Goal: Task Accomplishment & Management: Manage account settings

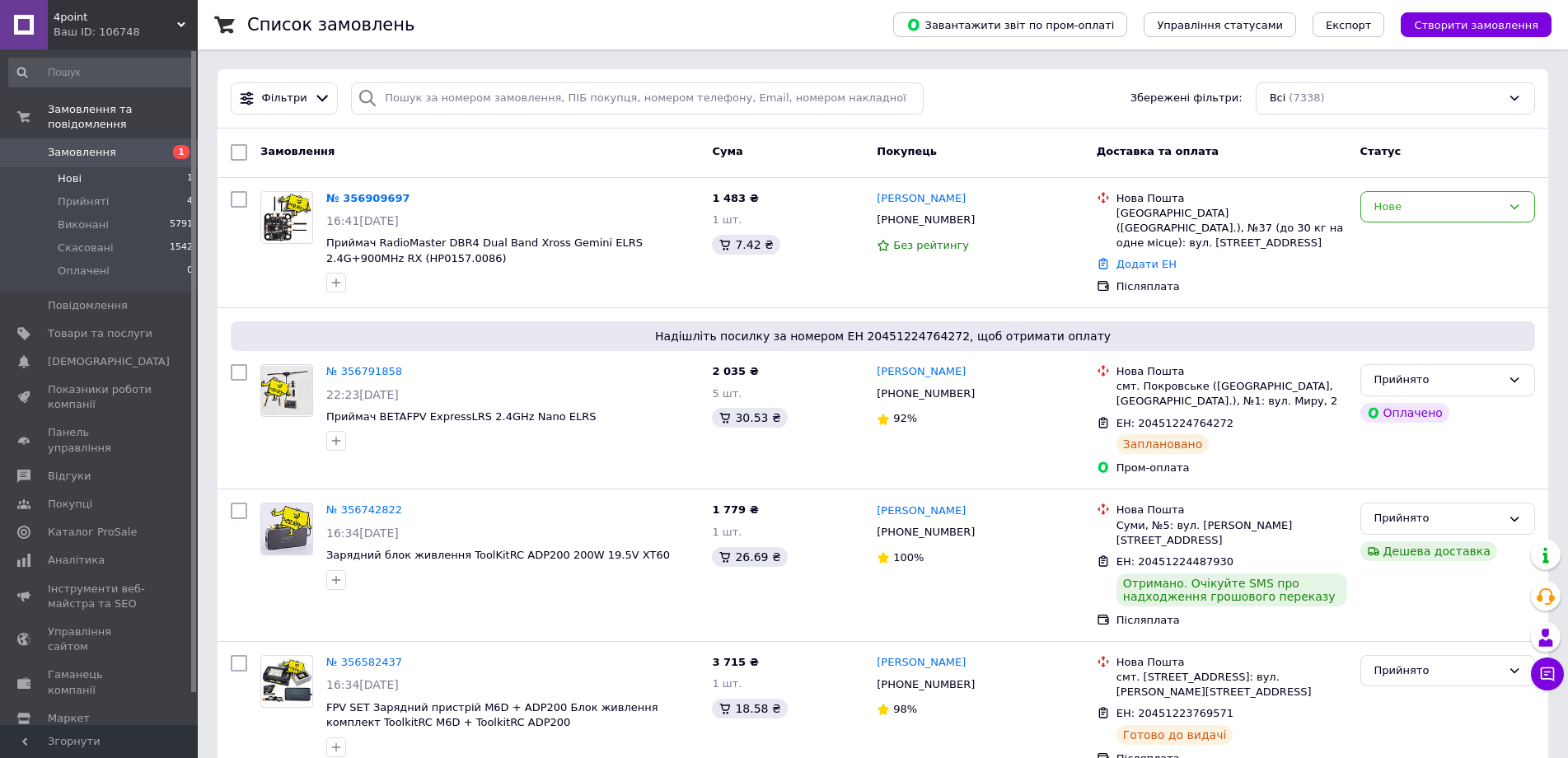
click at [86, 168] on li "Нові 1" at bounding box center [102, 179] width 203 height 23
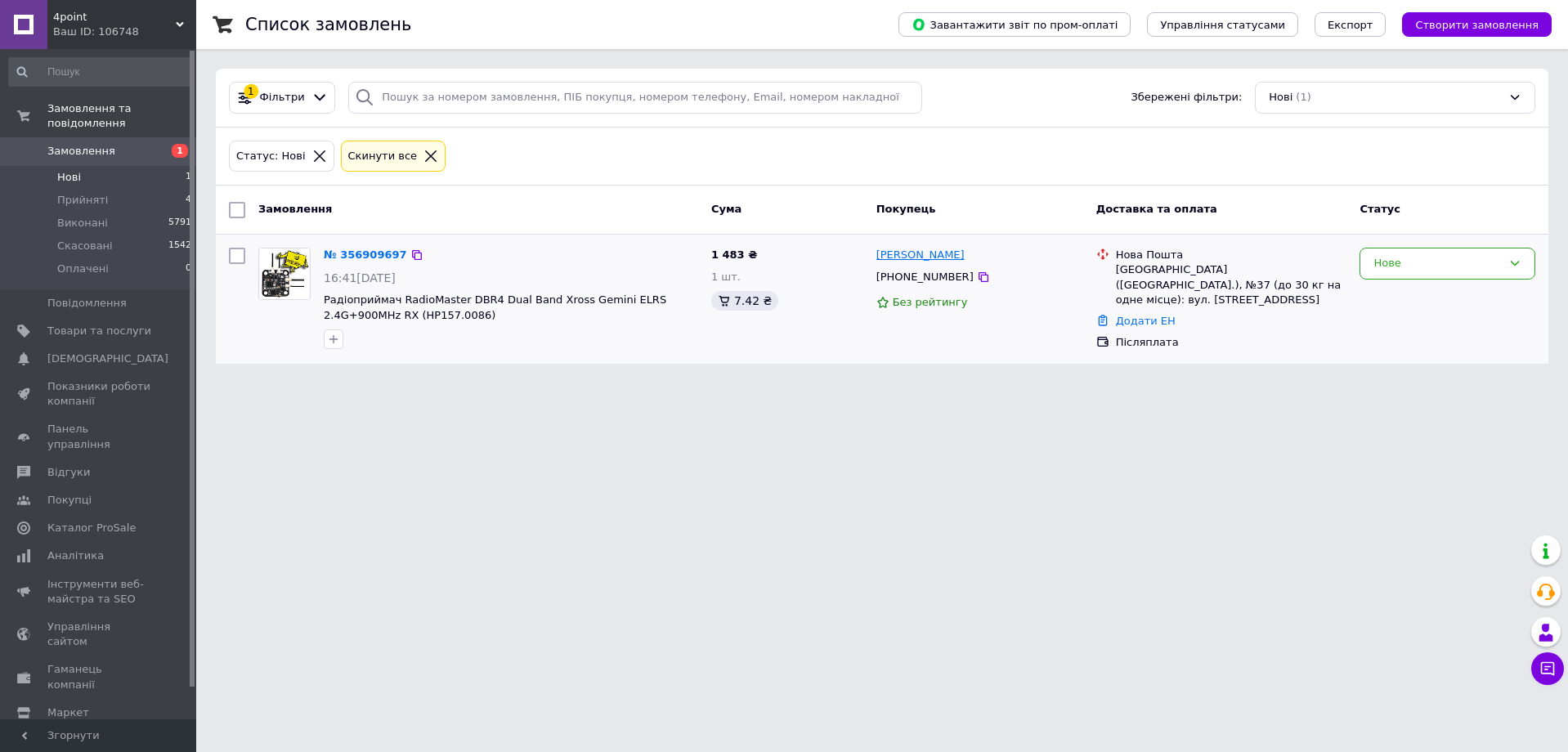
click at [893, 254] on link "[PERSON_NAME]" at bounding box center [920, 255] width 88 height 15
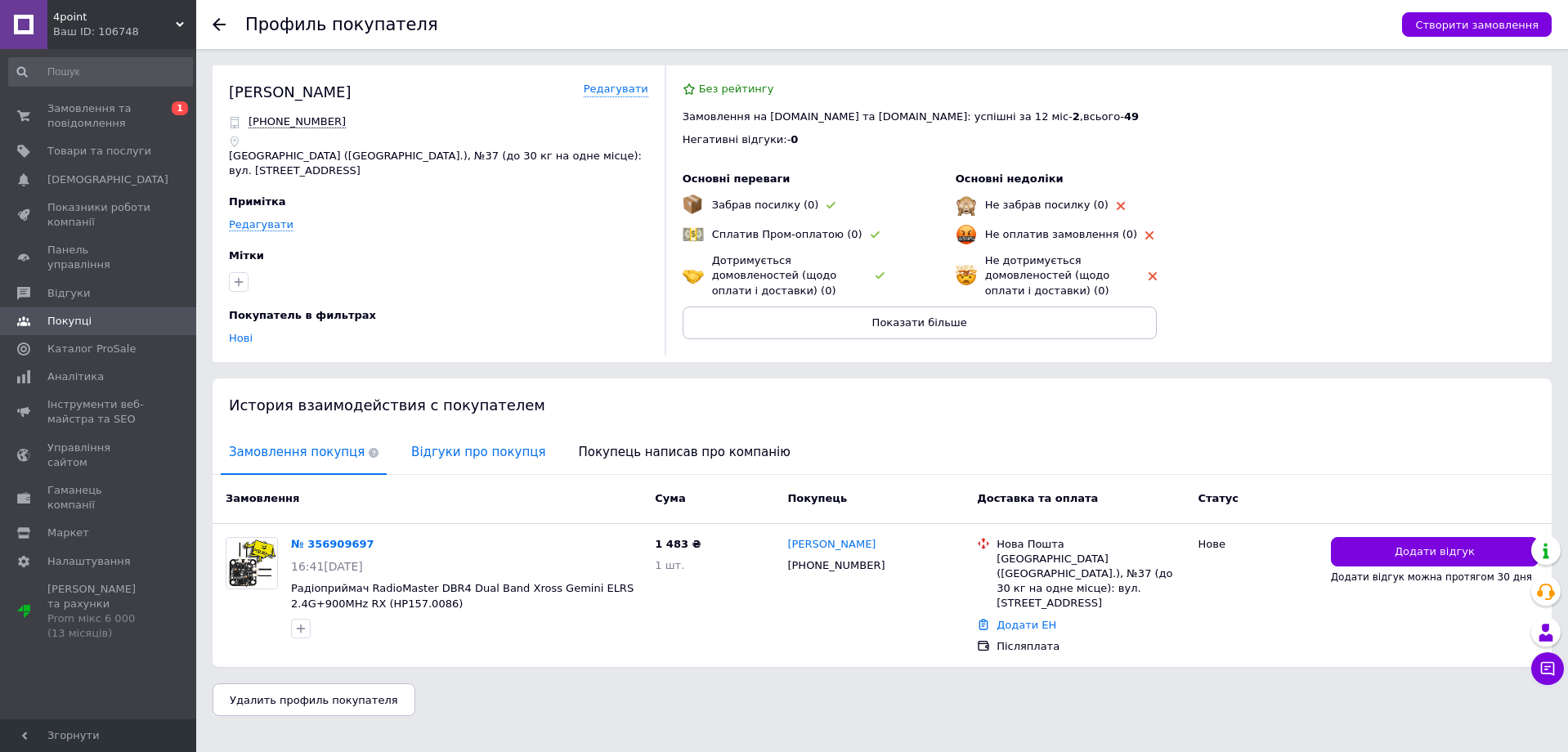
click at [437, 444] on span "Відгуки про покупця" at bounding box center [478, 452] width 150 height 41
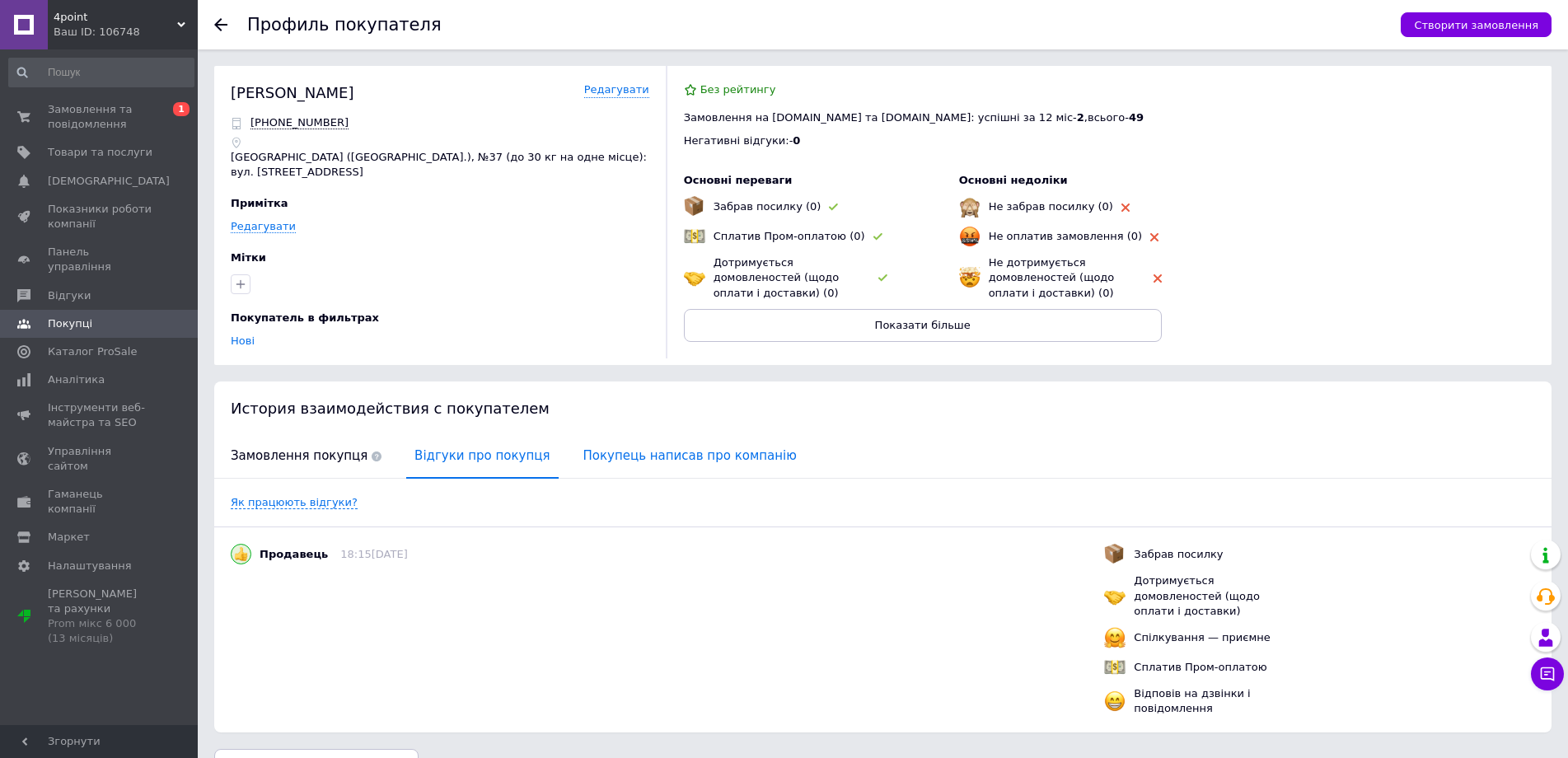
click at [665, 453] on span "Покупець написав про компанію" at bounding box center [690, 456] width 230 height 42
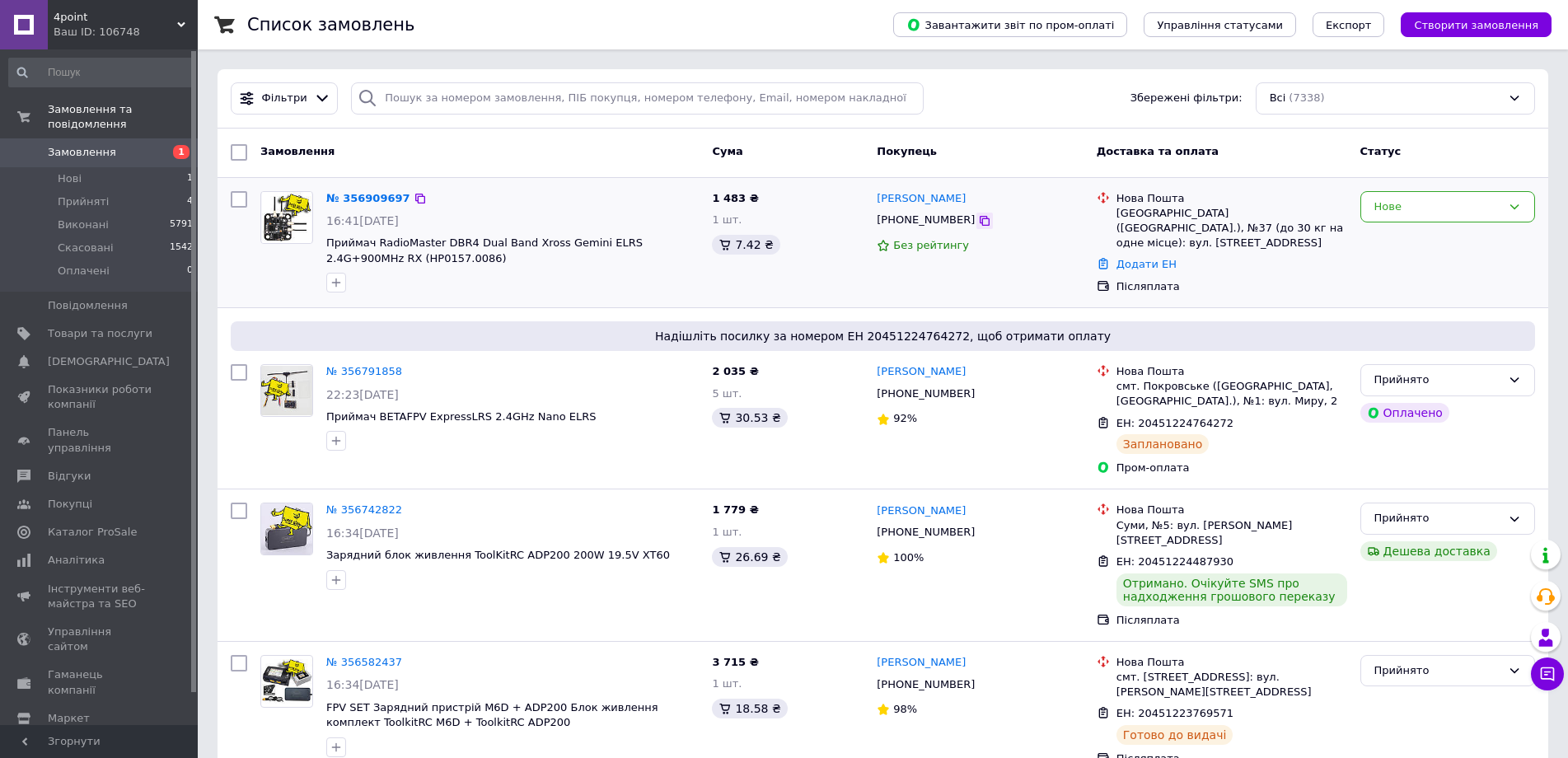
click at [980, 221] on icon at bounding box center [984, 220] width 10 height 10
click at [116, 190] on li "Прийняті 4" at bounding box center [102, 201] width 203 height 23
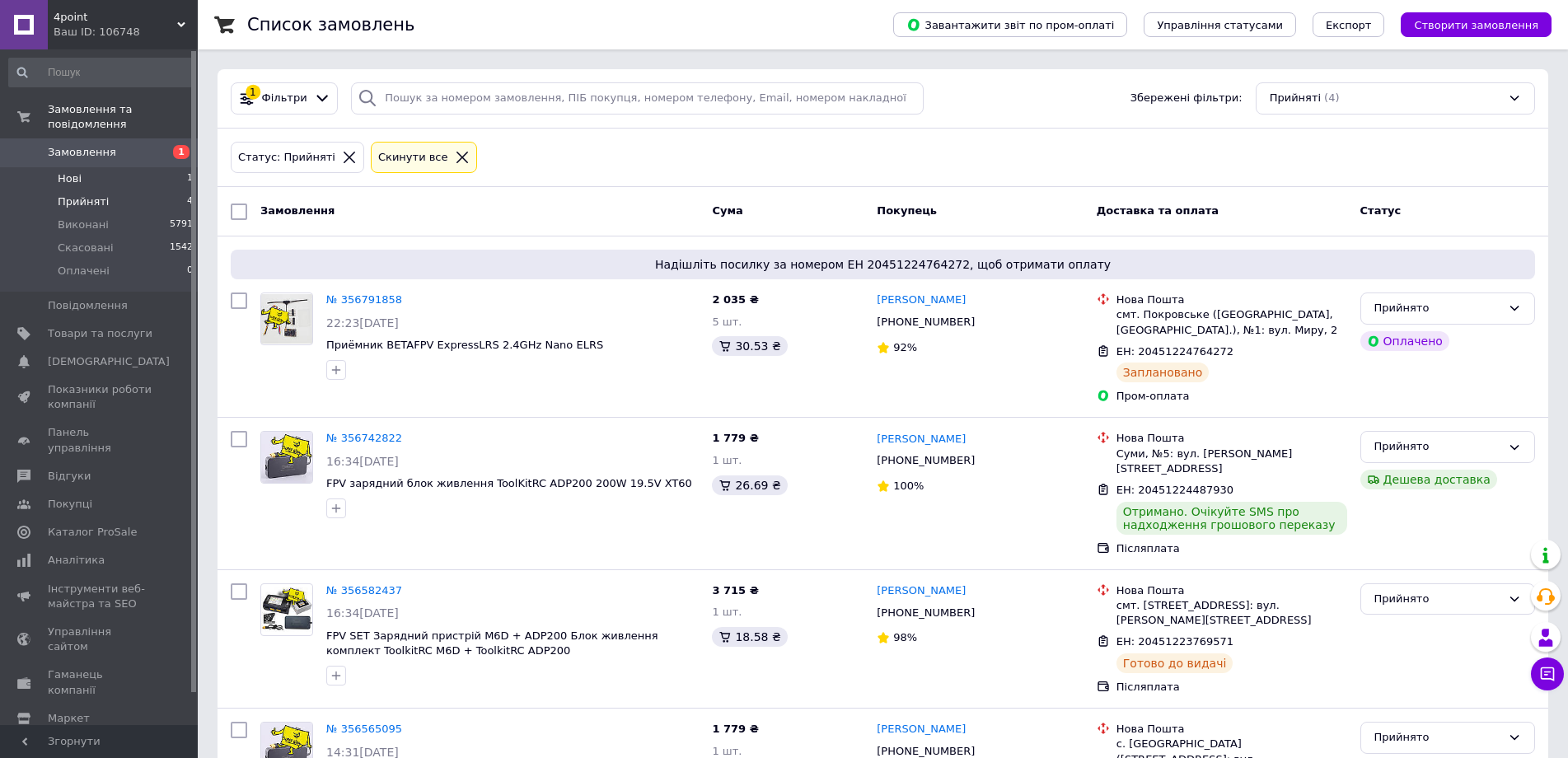
click at [80, 168] on li "Нові 1" at bounding box center [102, 179] width 203 height 23
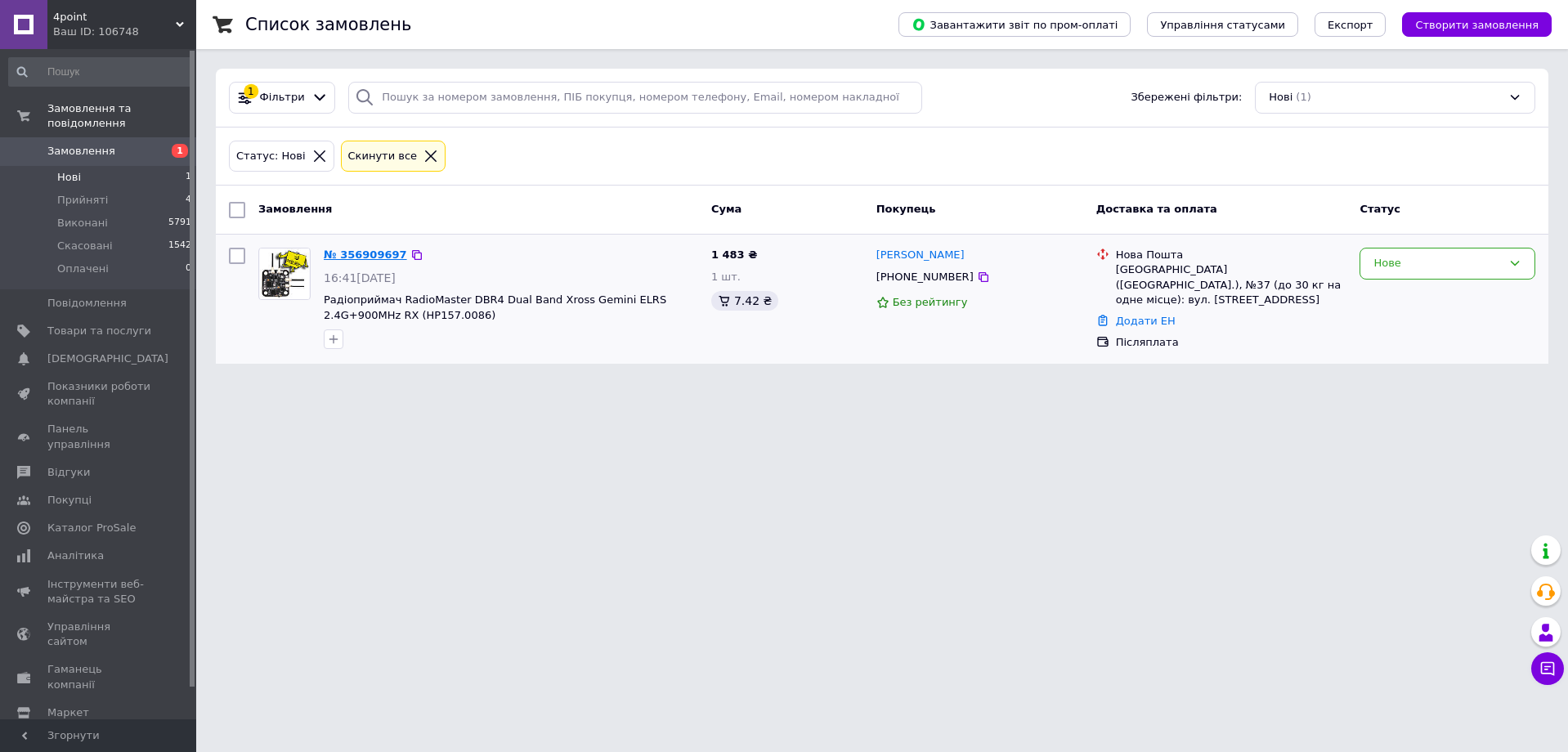
click at [375, 253] on link "№ 356909697" at bounding box center [365, 255] width 84 height 13
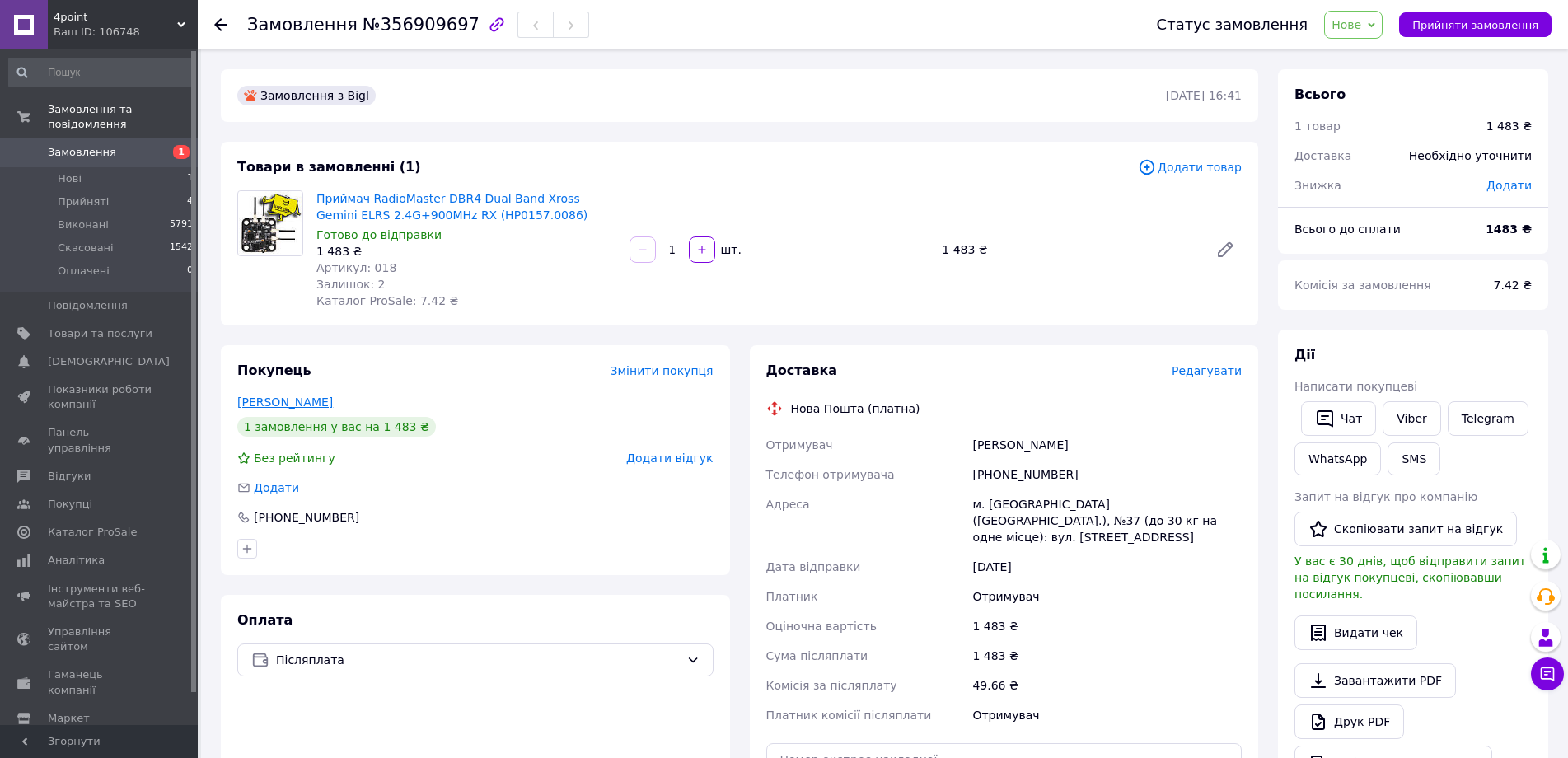
click at [268, 400] on link "Машталер Володимир" at bounding box center [285, 402] width 95 height 14
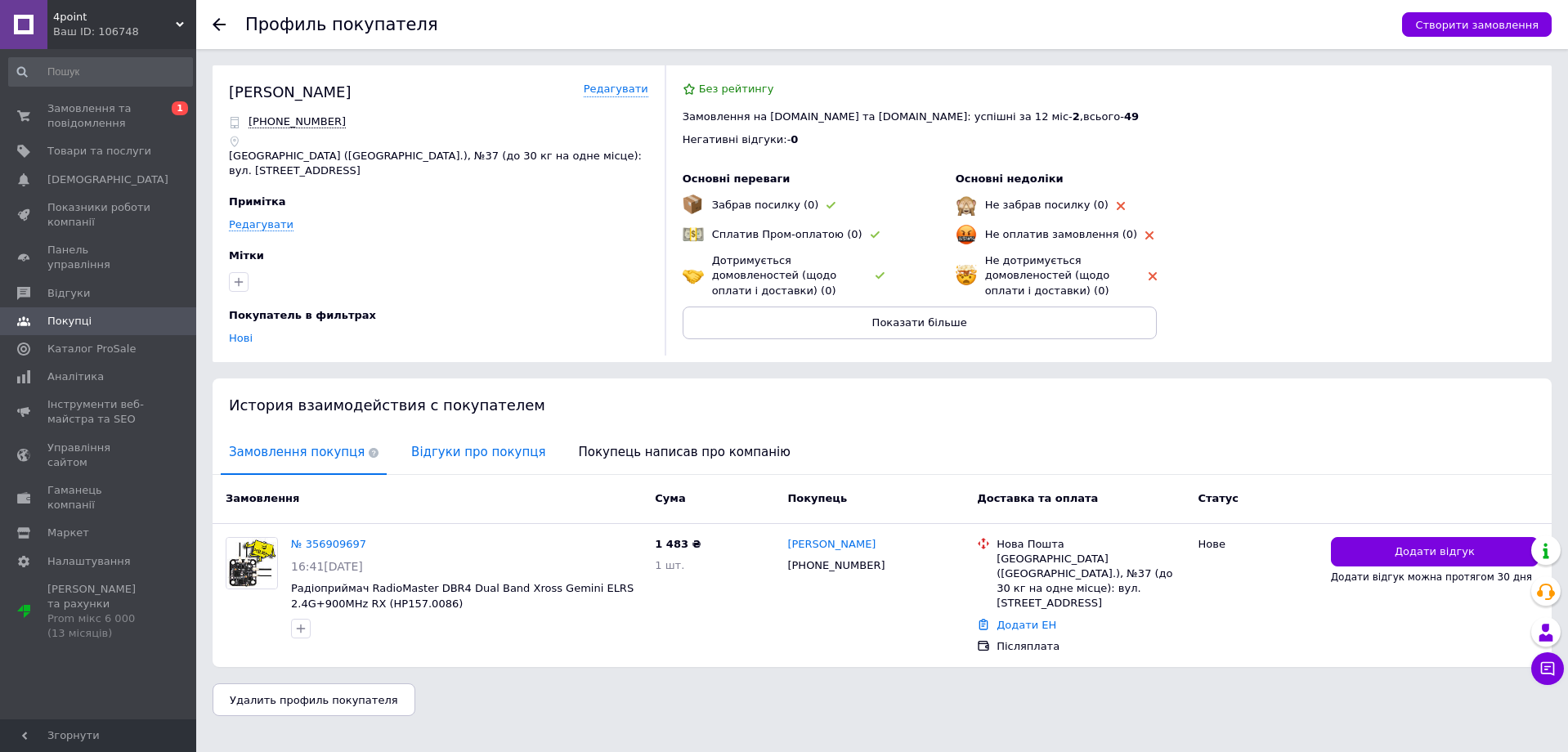
click at [429, 454] on span "Відгуки про покупця" at bounding box center [478, 452] width 150 height 41
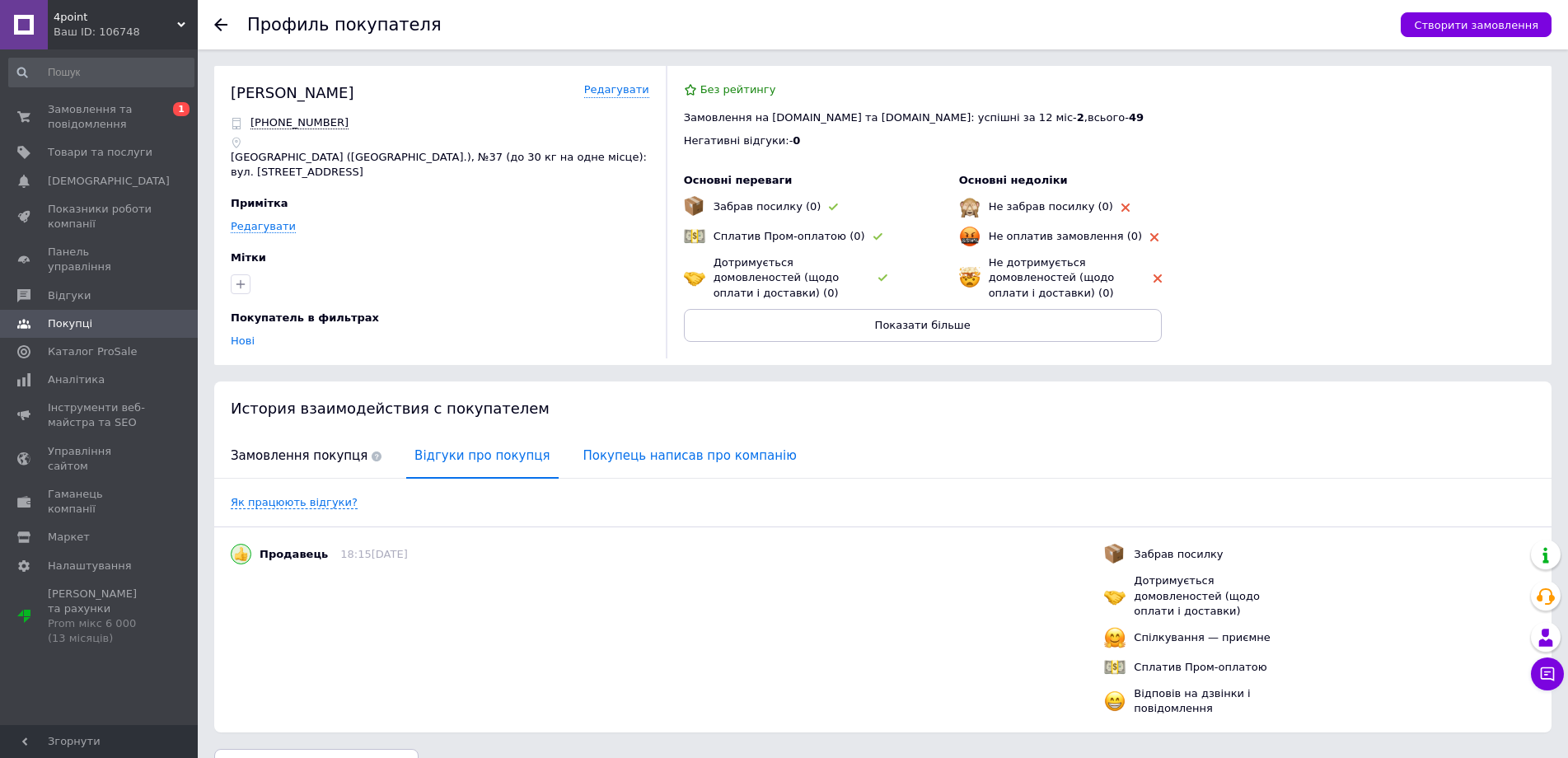
click at [637, 455] on span "Покупець написав про компанію" at bounding box center [690, 456] width 230 height 42
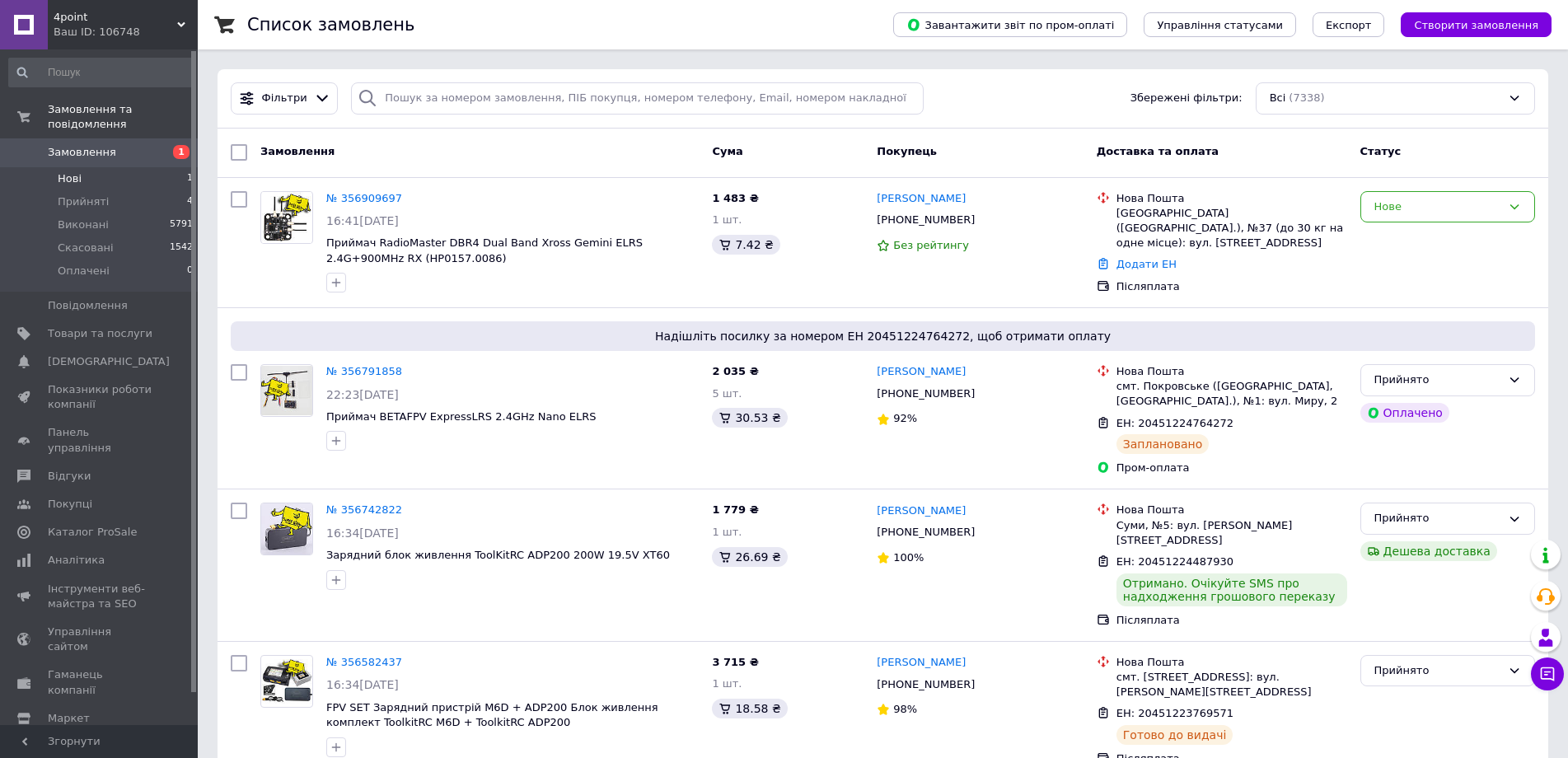
click at [76, 171] on span "Нові" at bounding box center [70, 179] width 24 height 15
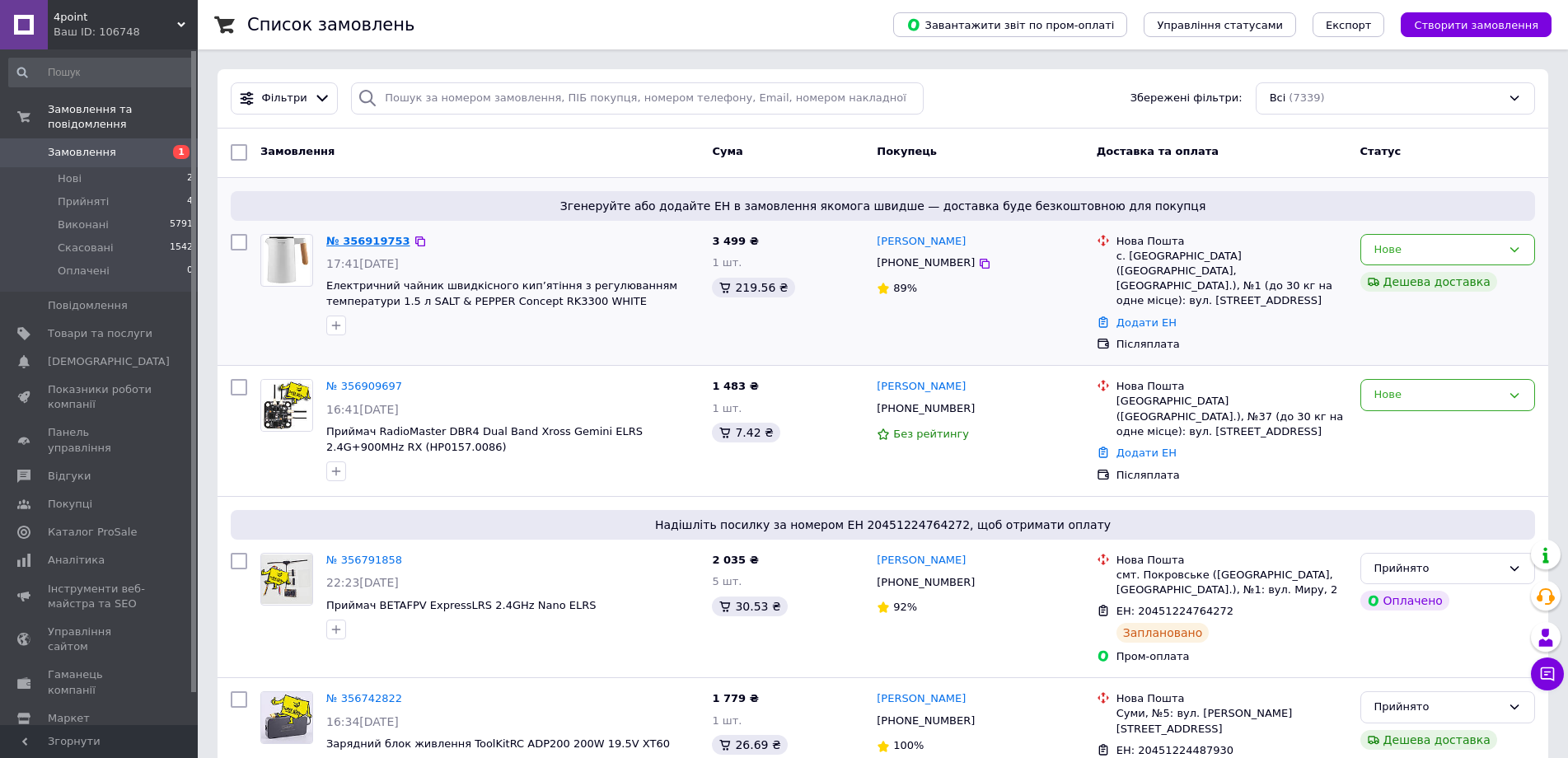
click at [358, 238] on link "№ 356919753" at bounding box center [368, 241] width 84 height 13
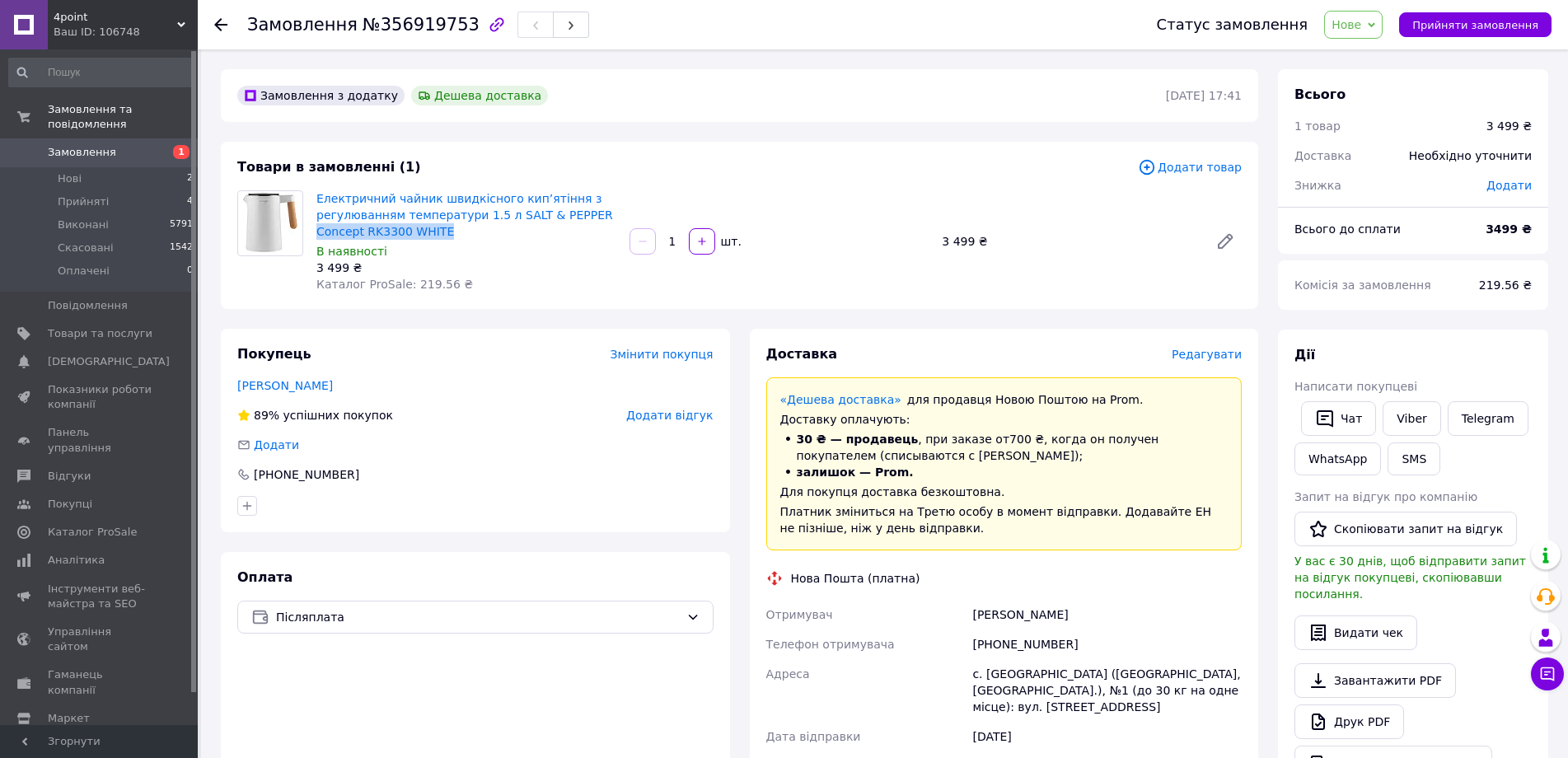
drag, startPoint x: 452, startPoint y: 230, endPoint x: 314, endPoint y: 231, distance: 138.0
click at [314, 231] on div "Електричний чайник швидкісного кип’ятіння з регулюванням температури 1.5 л SALT…" at bounding box center [466, 241] width 313 height 109
copy link "Concept RK3300 WHITE"
click at [135, 145] on span "Замовлення" at bounding box center [100, 152] width 104 height 15
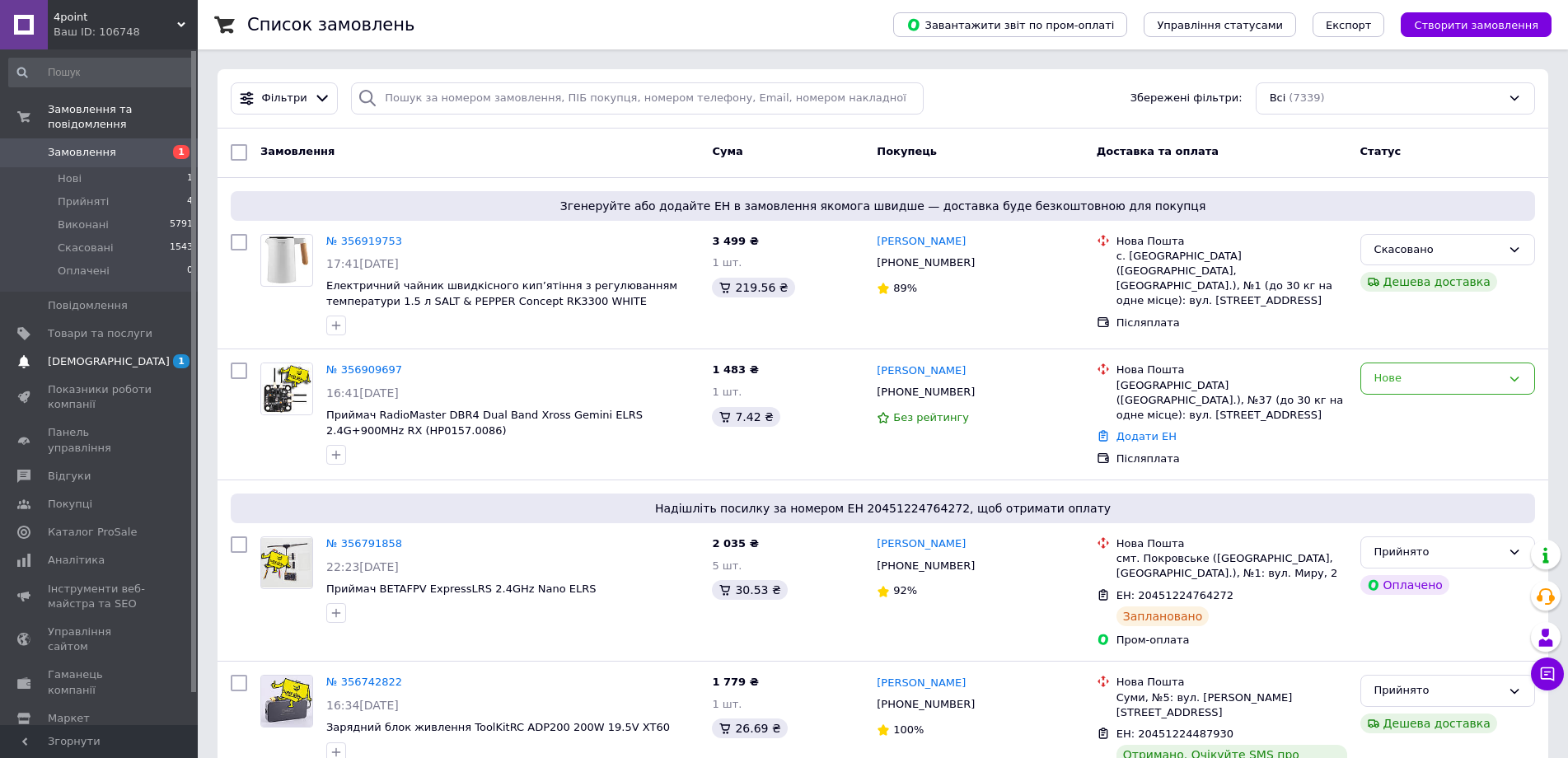
click at [114, 355] on span "[DEMOGRAPHIC_DATA]" at bounding box center [100, 362] width 104 height 15
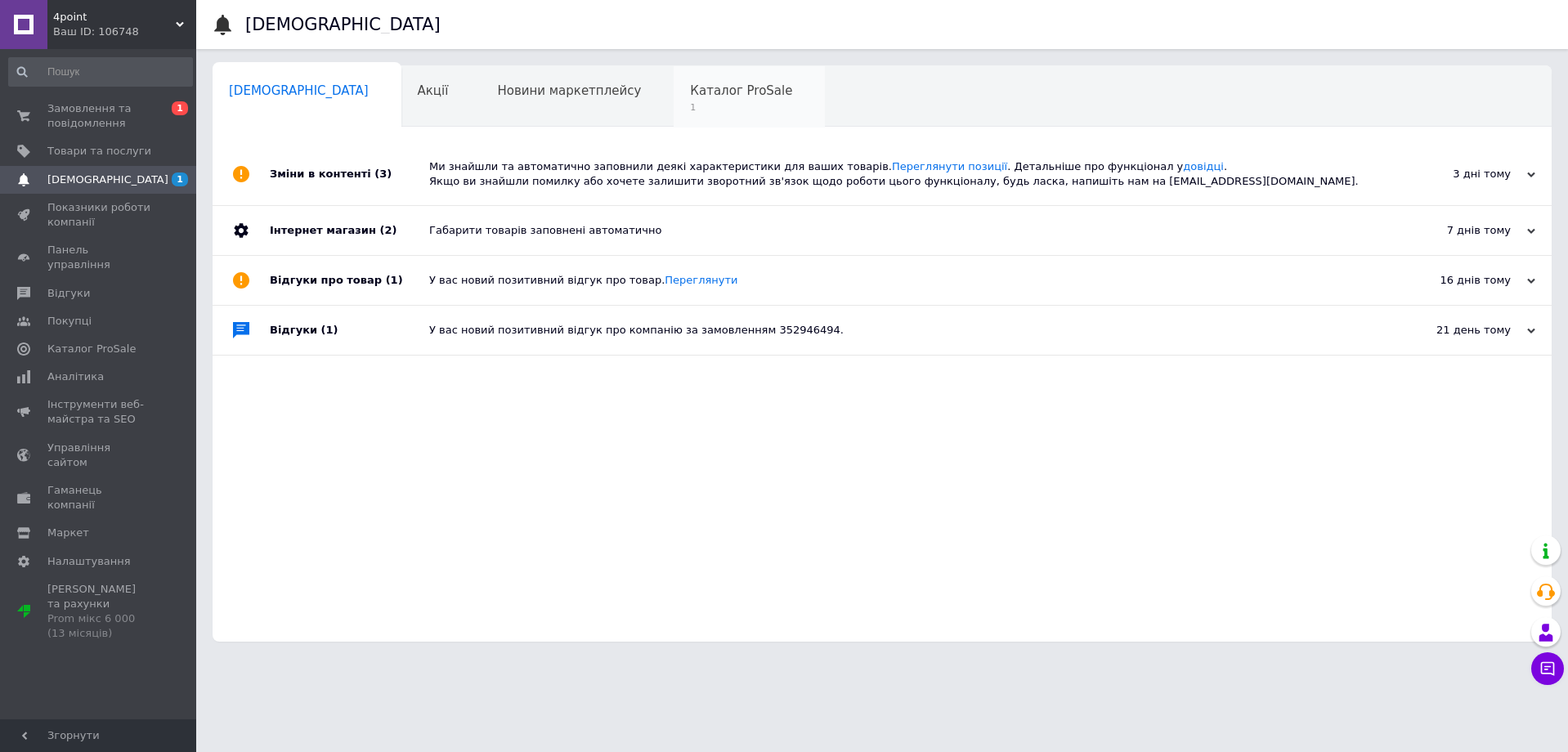
click at [690, 97] on span "Каталог ProSale" at bounding box center [741, 91] width 103 height 14
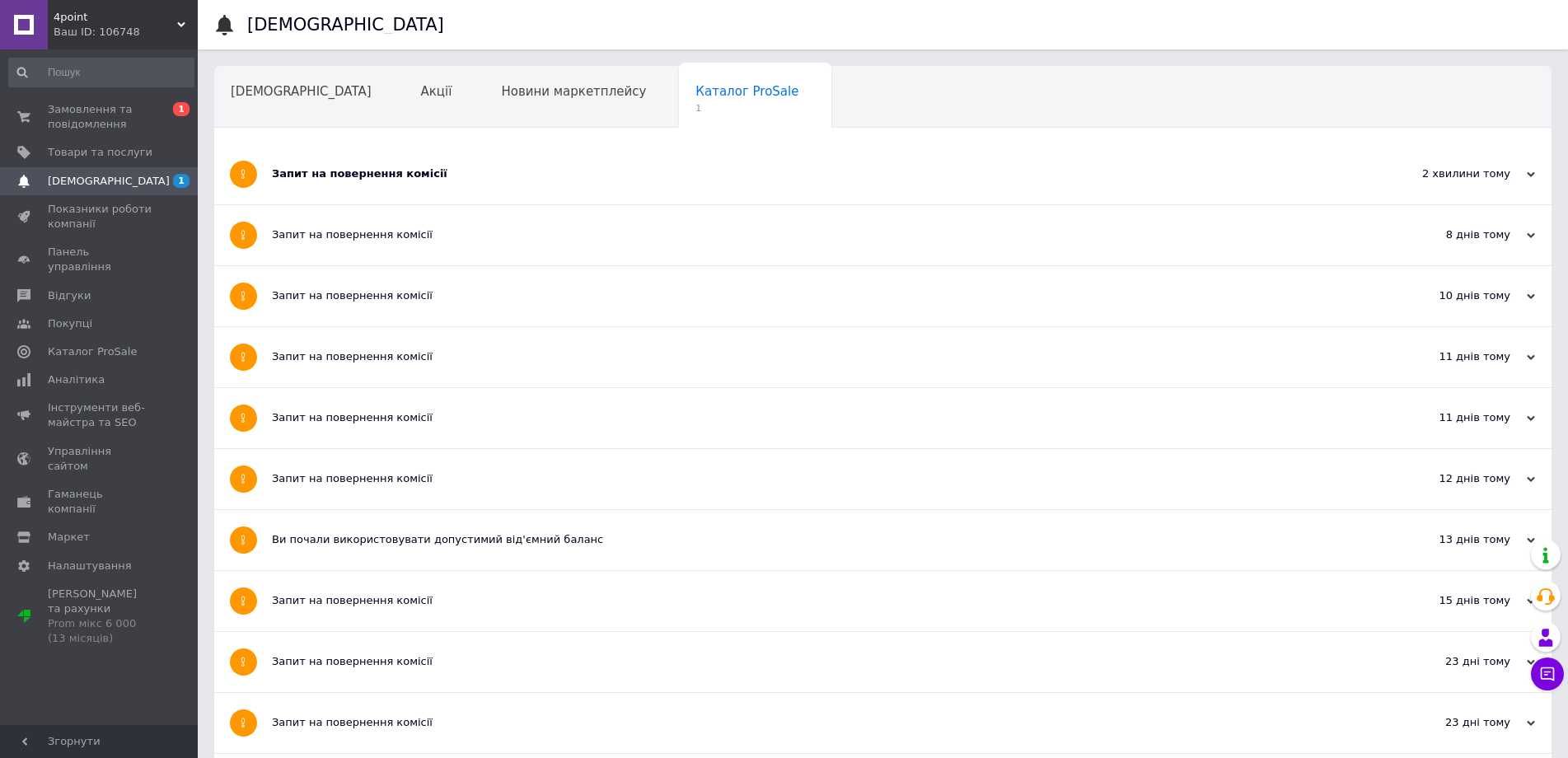
click at [367, 167] on div "Запит на повернення комісії" at bounding box center [821, 174] width 1099 height 15
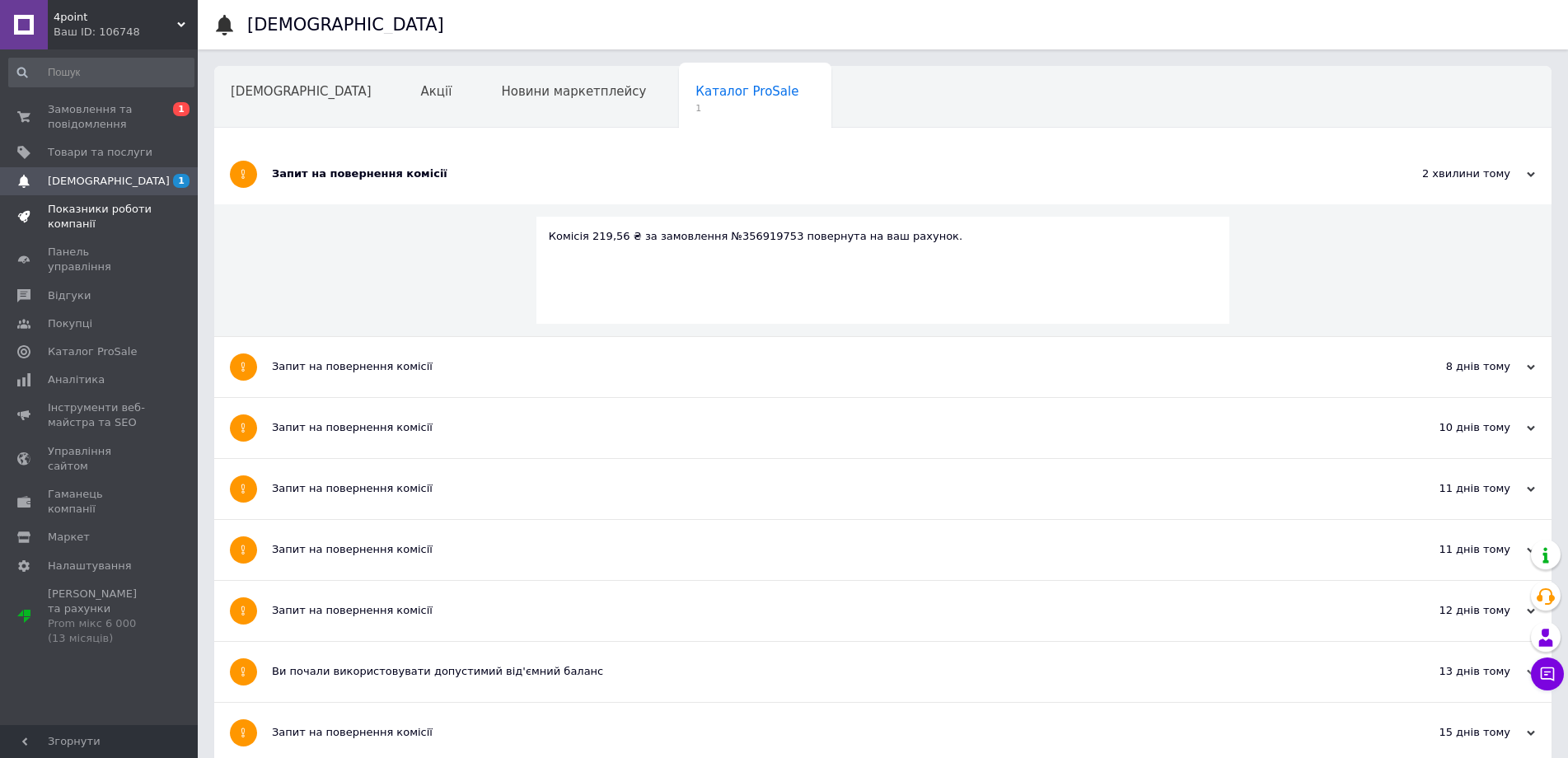
click at [53, 215] on span "Показники роботи компанії" at bounding box center [100, 217] width 104 height 30
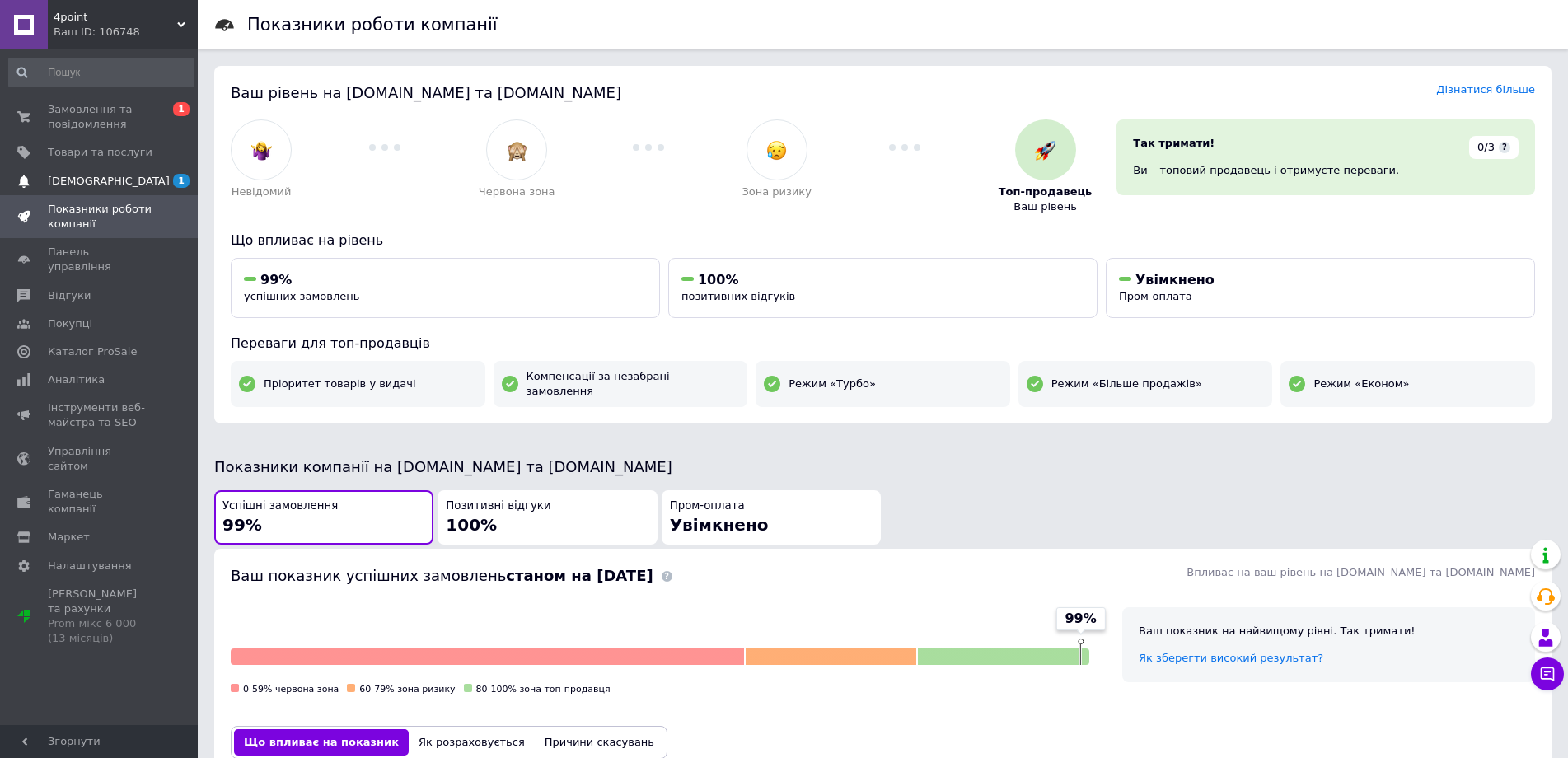
click at [104, 178] on span "[DEMOGRAPHIC_DATA]" at bounding box center [109, 181] width 122 height 15
